Goal: Use online tool/utility: Utilize a website feature to perform a specific function

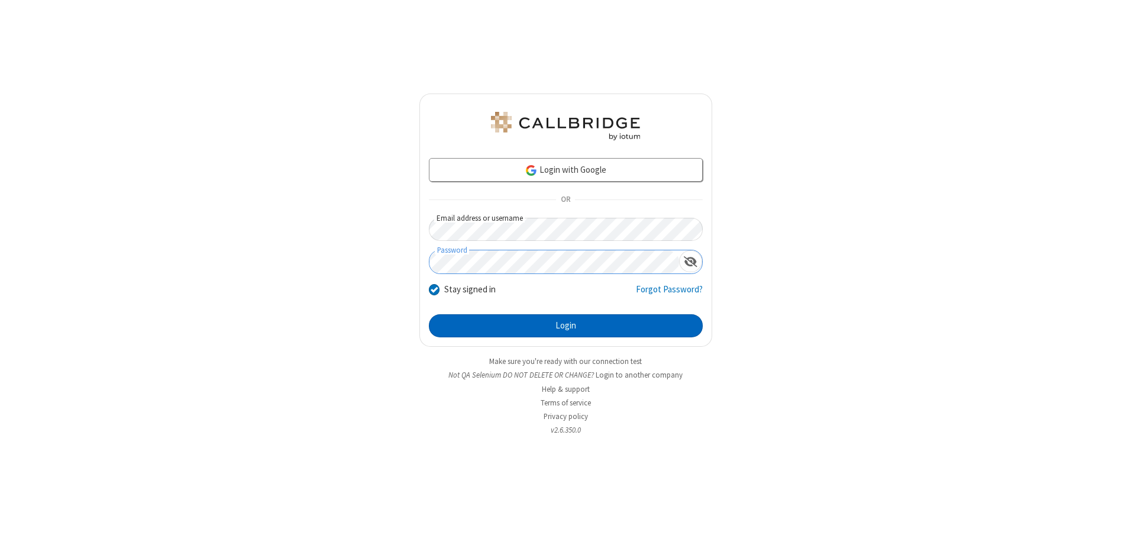
click at [566, 325] on button "Login" at bounding box center [566, 326] width 274 height 24
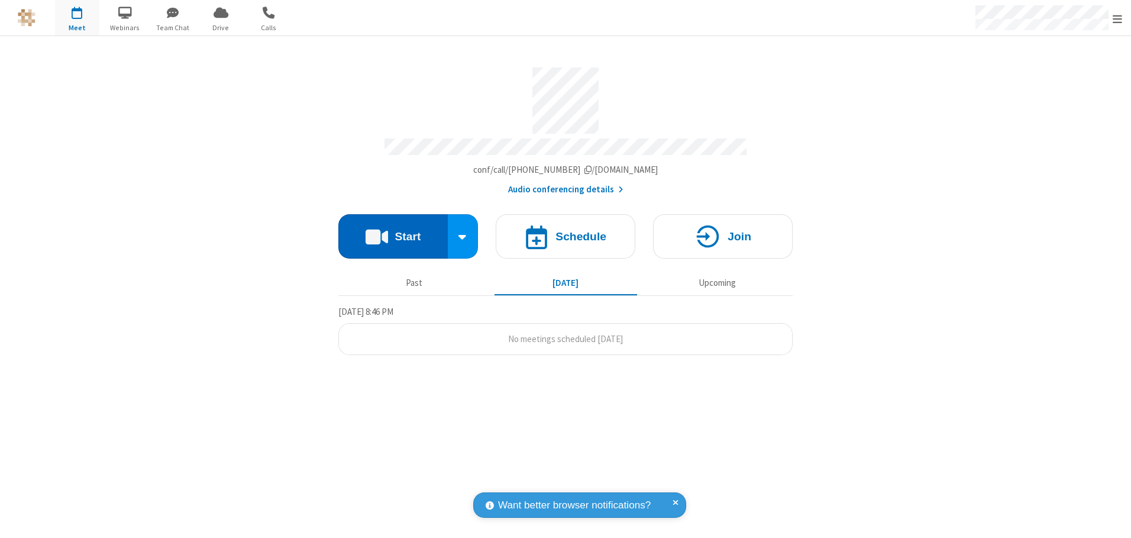
click at [393, 232] on button "Start" at bounding box center [392, 236] width 109 height 44
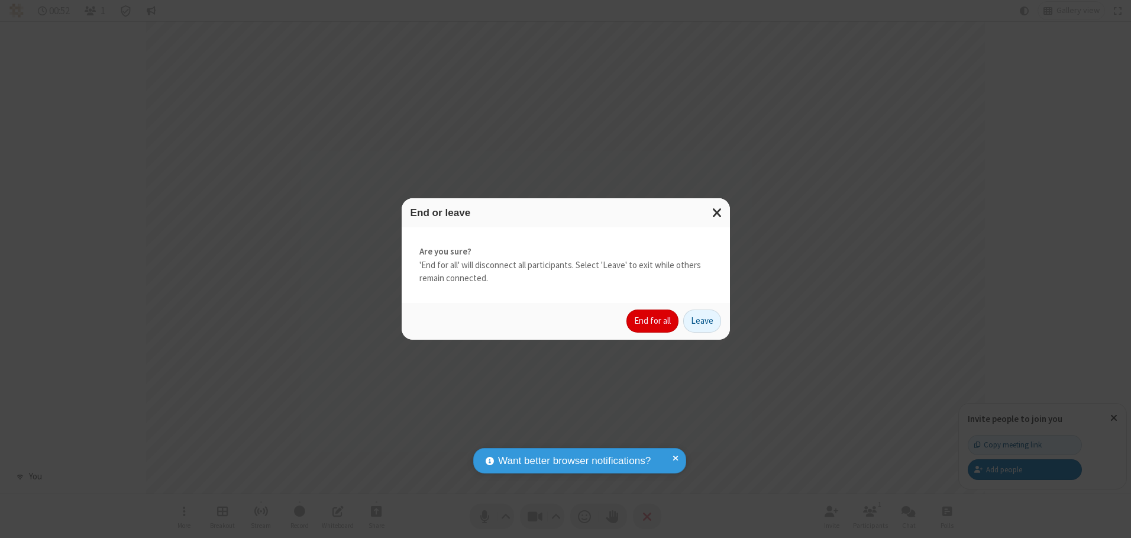
click at [653, 321] on button "End for all" at bounding box center [653, 321] width 52 height 24
